Goal: Entertainment & Leisure: Consume media (video, audio)

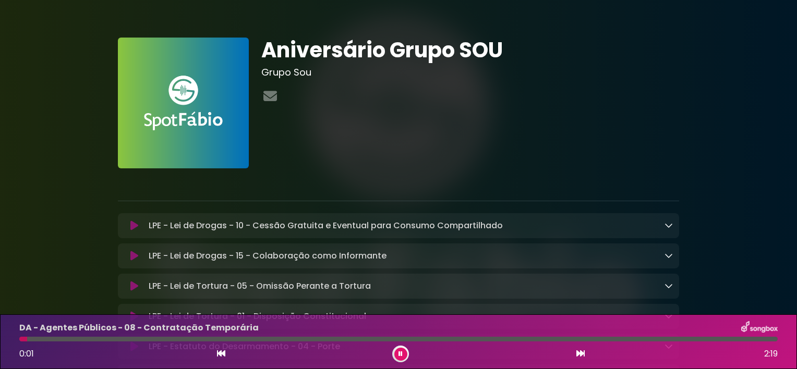
scroll to position [232, 0]
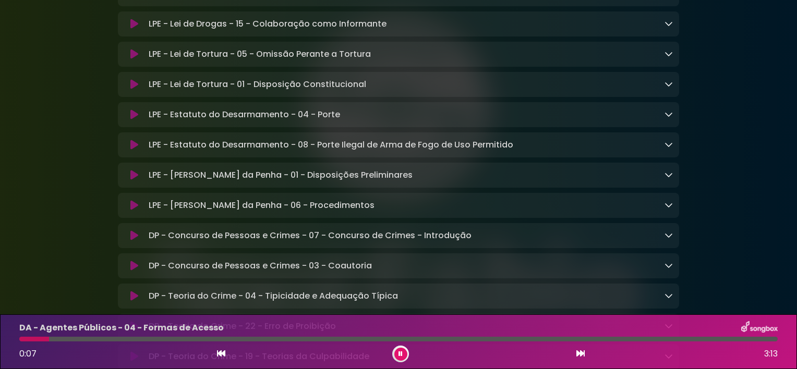
click at [405, 360] on div at bounding box center [400, 354] width 17 height 17
click at [396, 353] on button at bounding box center [400, 354] width 13 height 13
click at [401, 354] on icon at bounding box center [401, 354] width 5 height 6
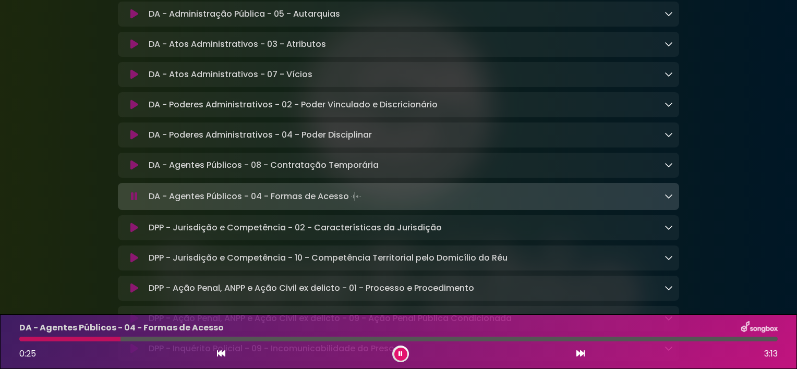
scroll to position [1060, 0]
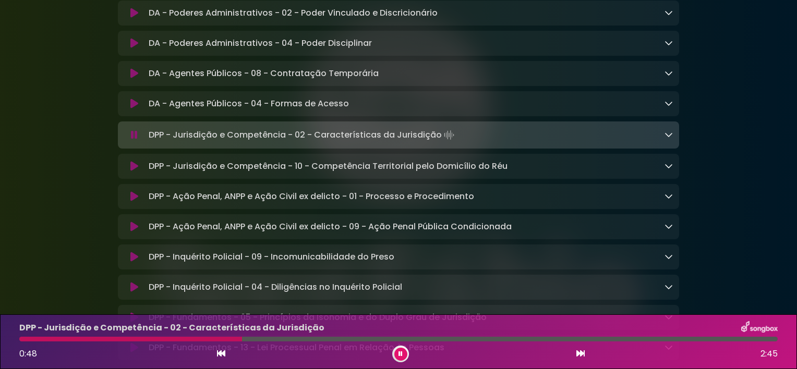
click at [396, 351] on button at bounding box center [400, 354] width 13 height 13
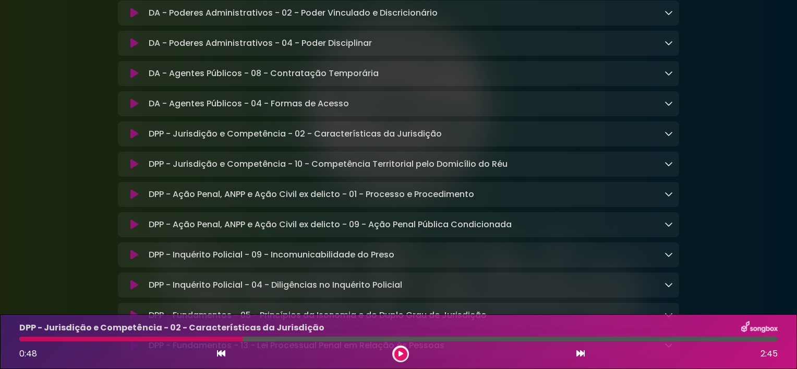
click at [516, 292] on div "DPP - Inquérito Policial - 04 - Diligências no Inquérito Policial Loading Track…" at bounding box center [408, 285] width 528 height 13
click at [399, 353] on icon at bounding box center [401, 354] width 5 height 6
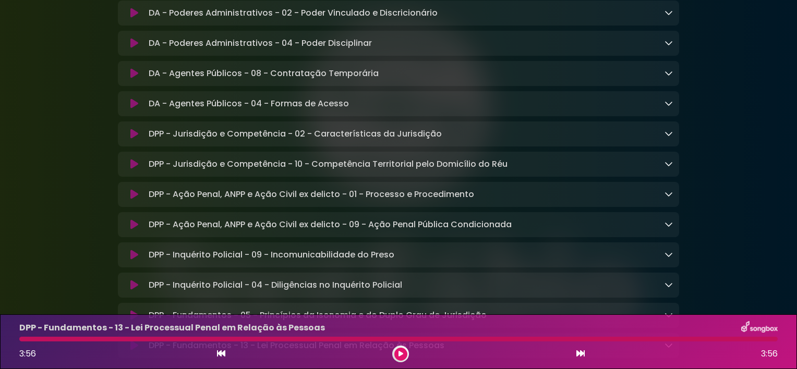
click at [402, 346] on div at bounding box center [400, 354] width 17 height 17
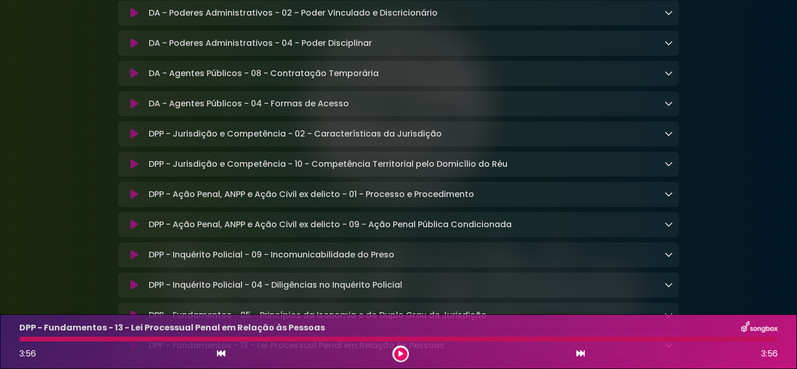
click at [401, 357] on icon at bounding box center [401, 354] width 5 height 6
